Goal: Information Seeking & Learning: Check status

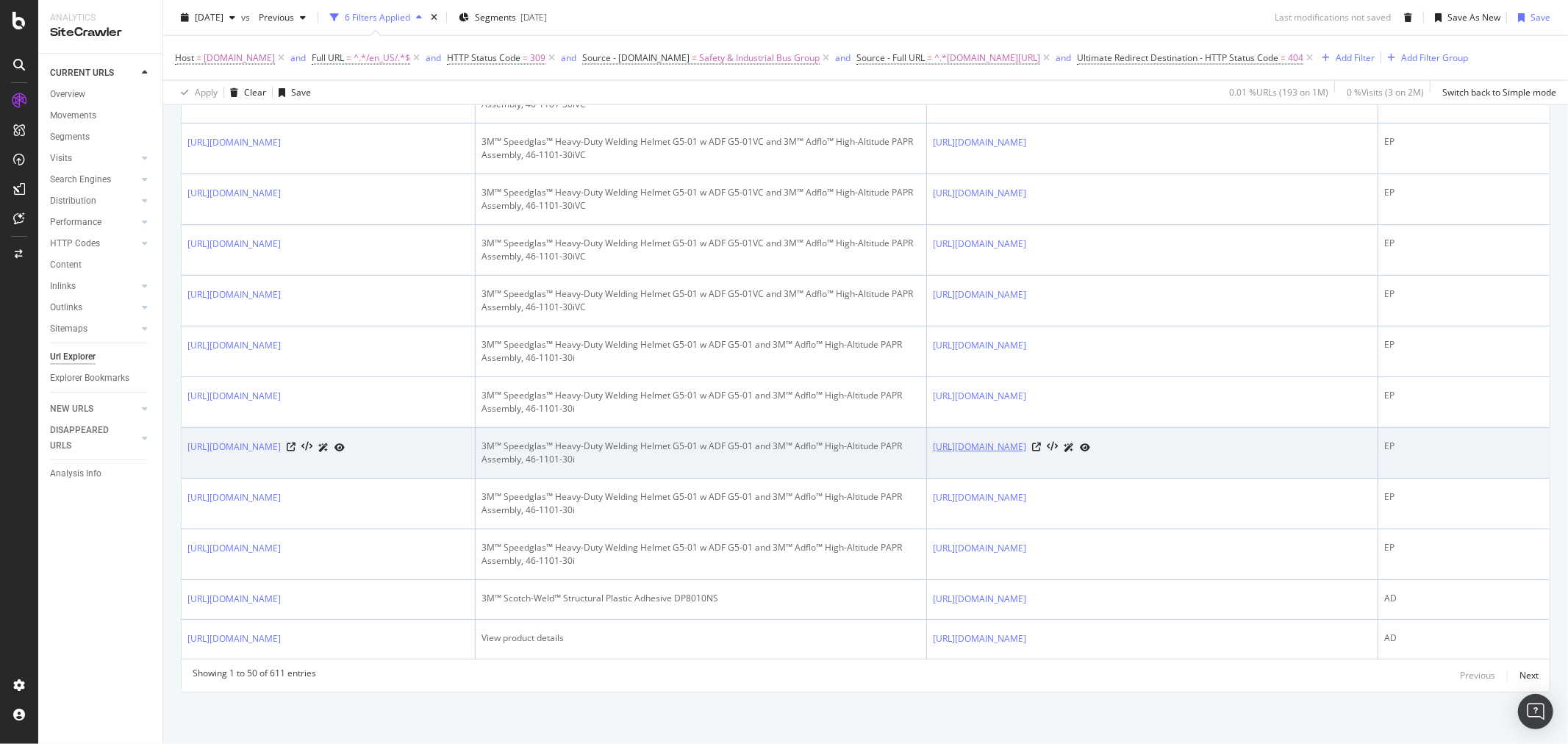
scroll to position [2575, 0]
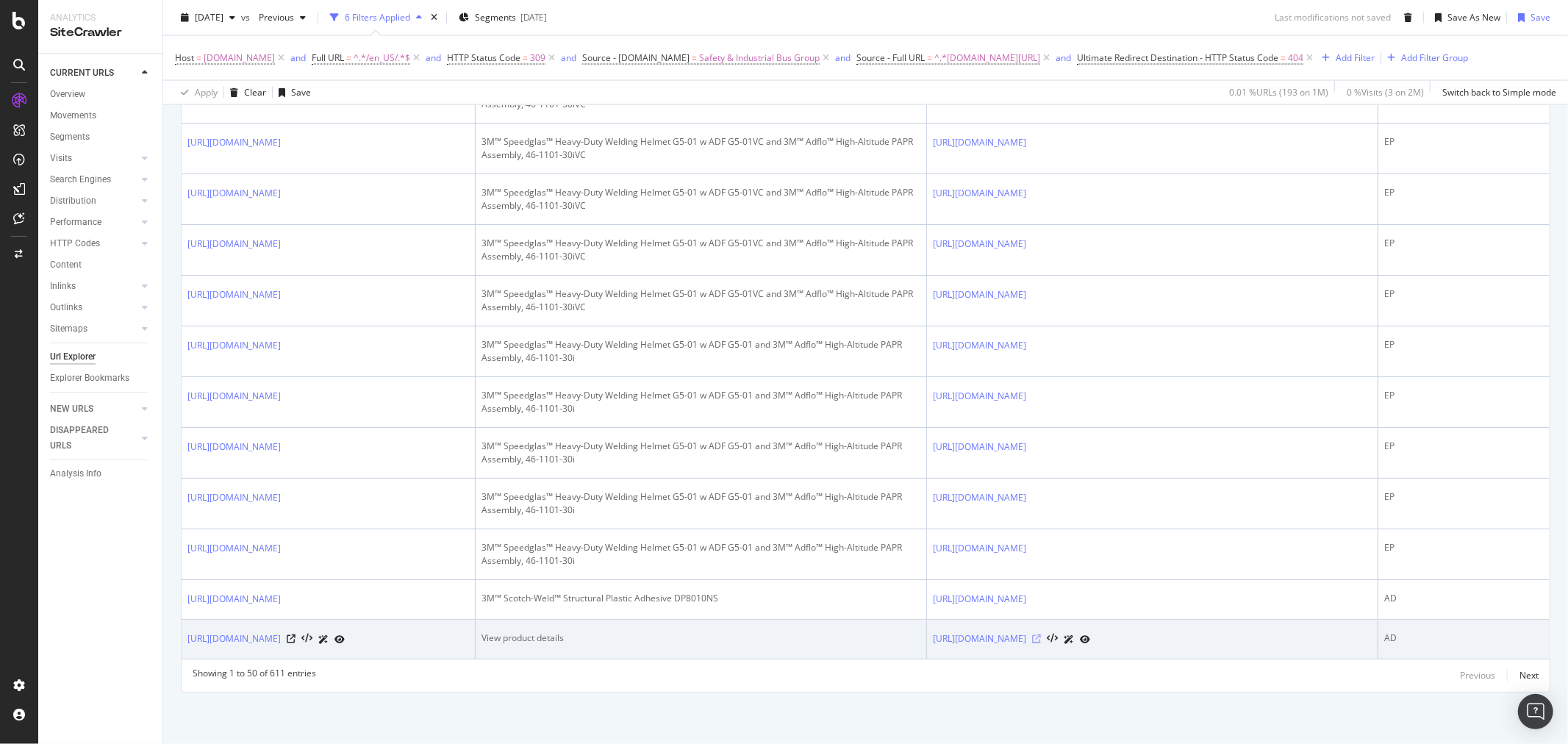
click at [1041, 635] on icon at bounding box center [1037, 640] width 9 height 9
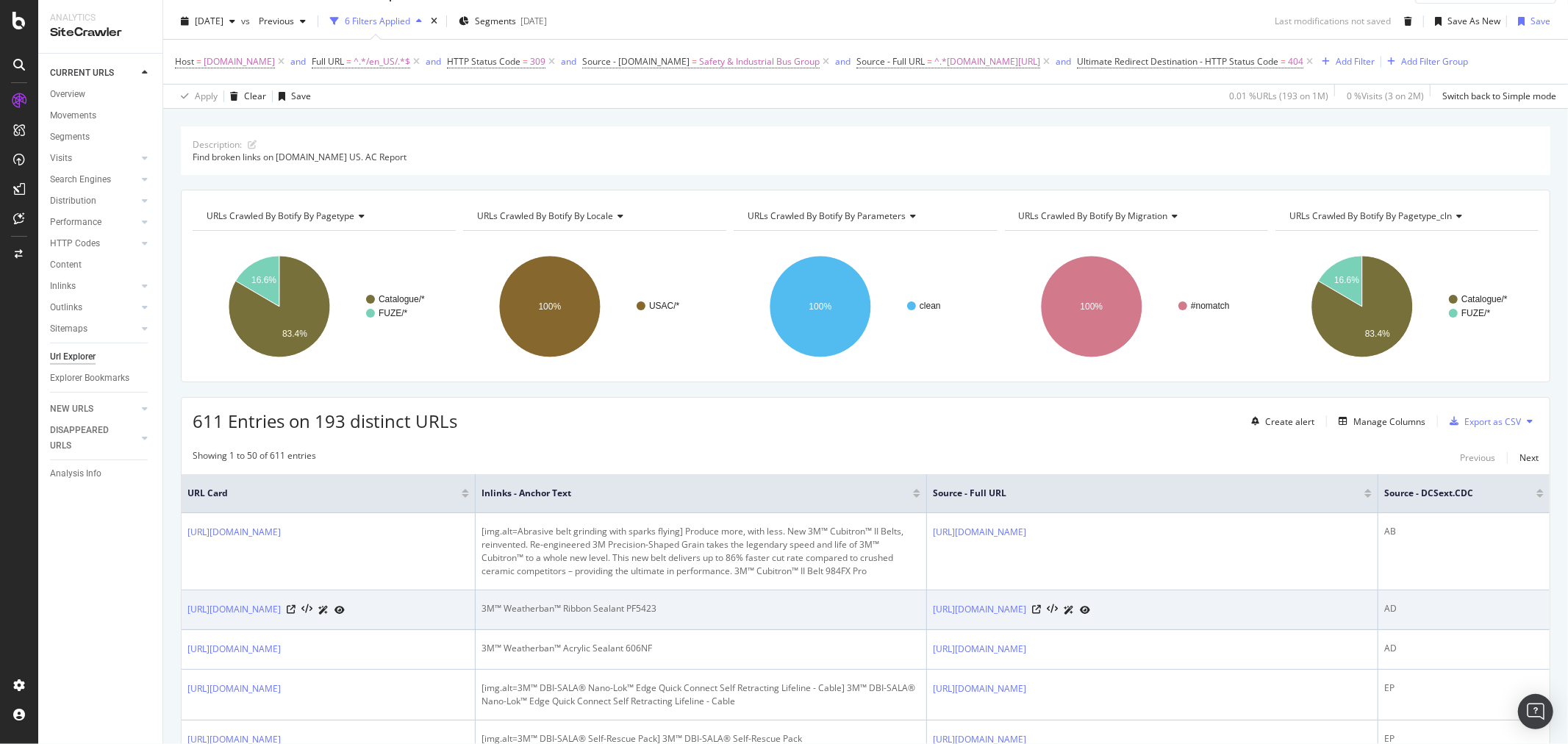
scroll to position [0, 0]
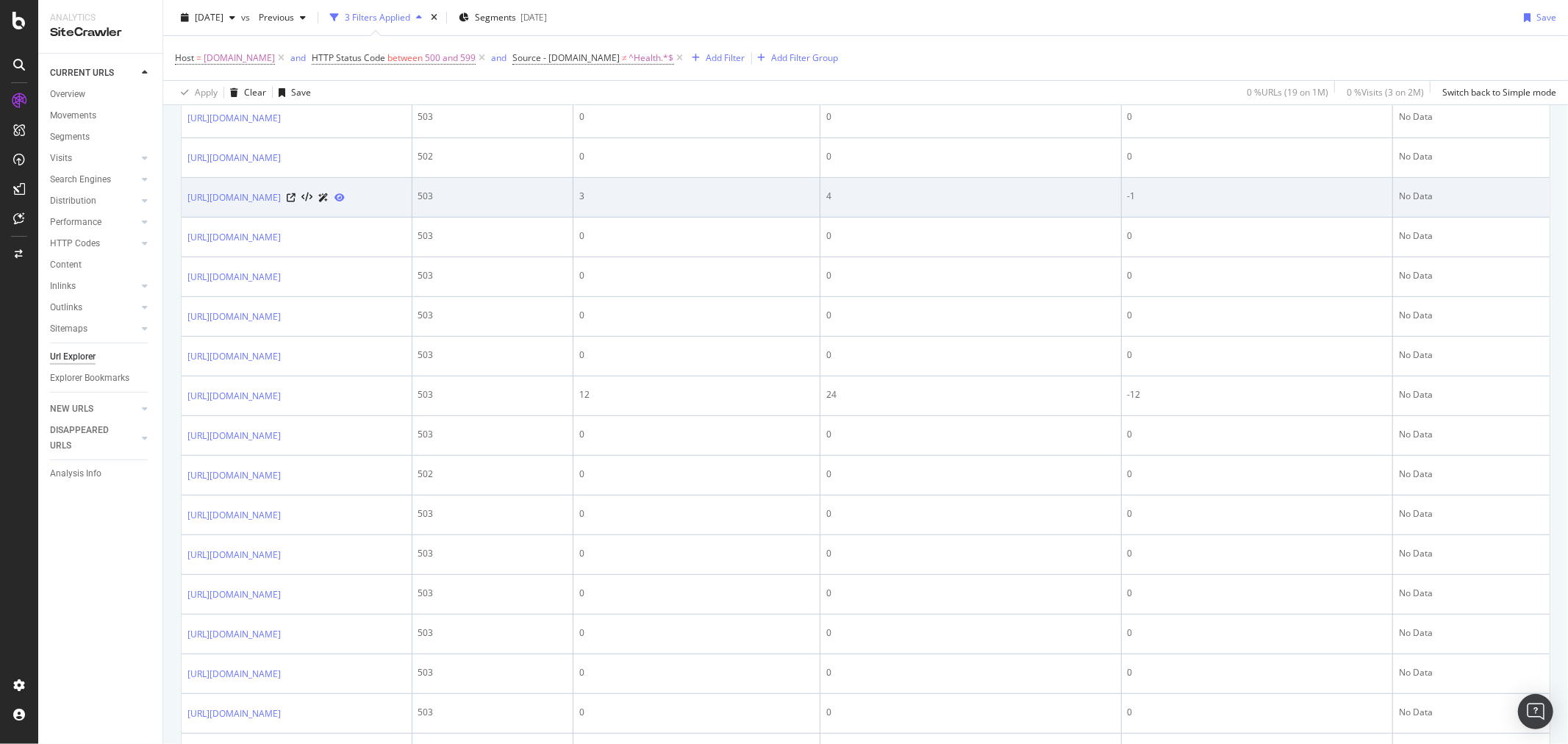
scroll to position [245, 0]
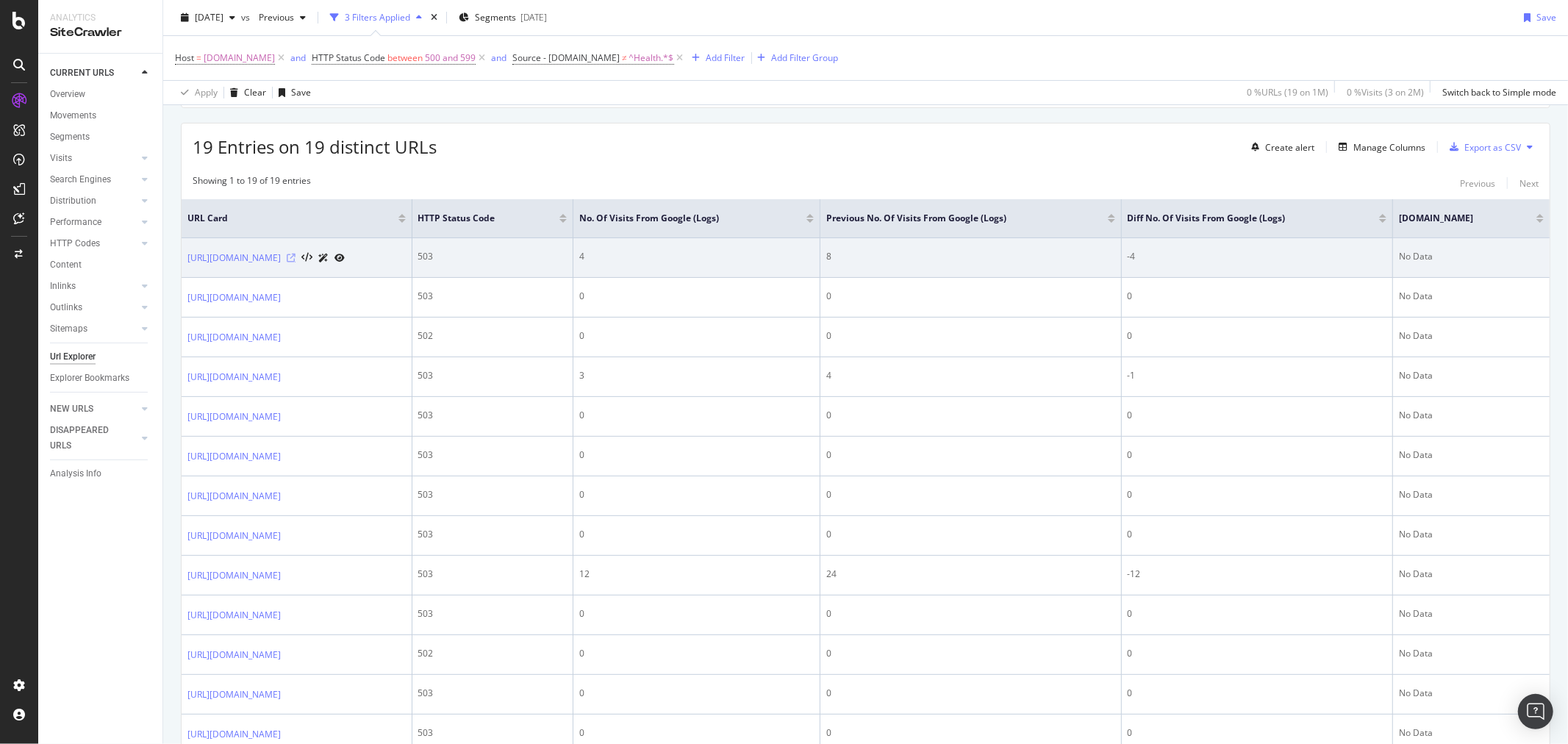
click at [296, 257] on icon at bounding box center [291, 258] width 9 height 9
